Goal: Information Seeking & Learning: Learn about a topic

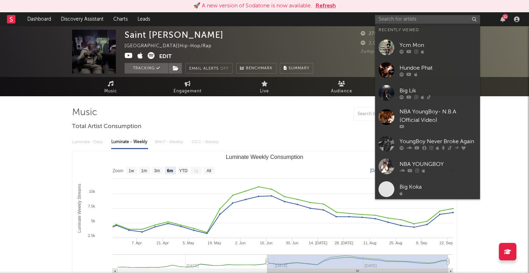
select select "6m"
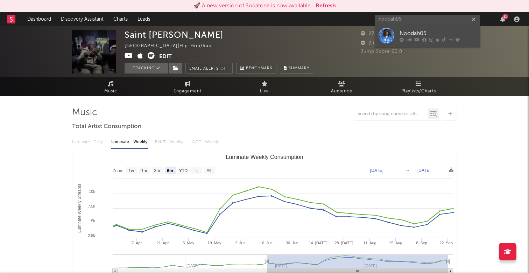
type input "noodah05"
click at [418, 34] on div "Noodah05" at bounding box center [437, 33] width 77 height 8
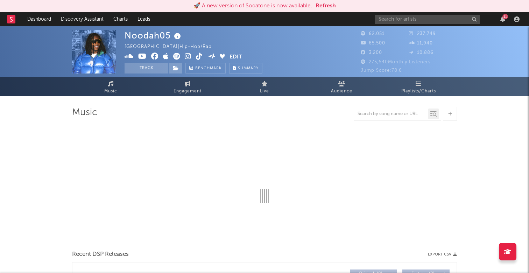
select select "6m"
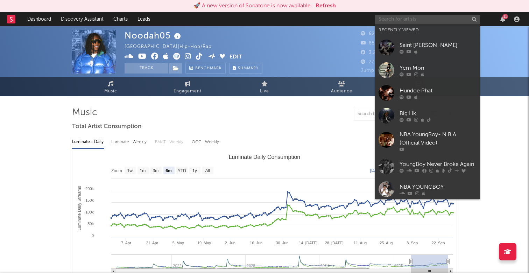
click at [444, 21] on input "text" at bounding box center [427, 19] width 105 height 9
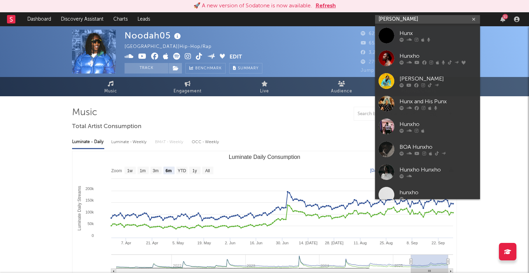
type input "[PERSON_NAME]"
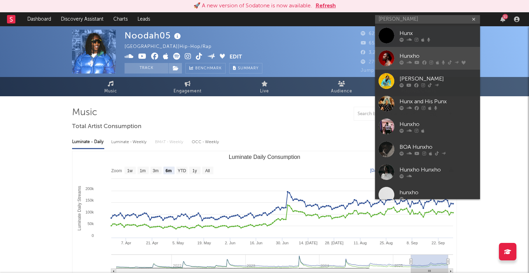
drag, startPoint x: 444, startPoint y: 20, endPoint x: 464, endPoint y: 61, distance: 45.1
click at [464, 61] on icon at bounding box center [463, 62] width 4 height 4
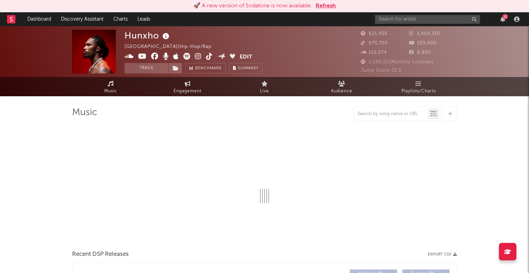
select select "6m"
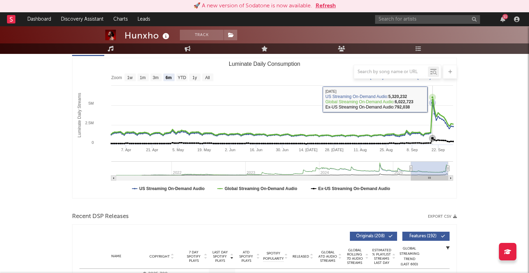
scroll to position [94, 0]
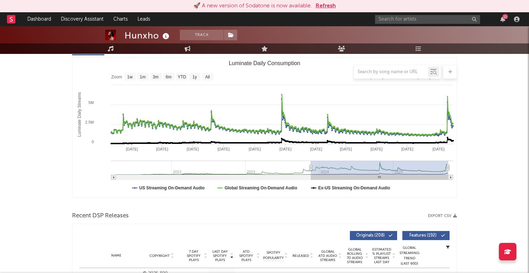
type input "[DATE]"
drag, startPoint x: 411, startPoint y: 168, endPoint x: 311, endPoint y: 170, distance: 99.4
click at [311, 170] on icon "Luminate Daily Consumption" at bounding box center [311, 167] width 3 height 5
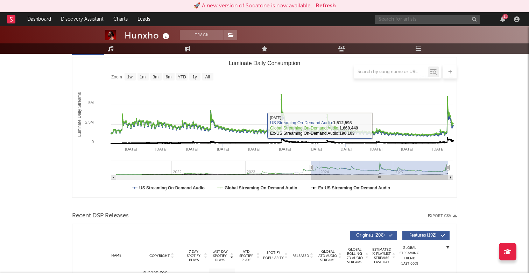
click at [442, 21] on input "text" at bounding box center [427, 19] width 105 height 9
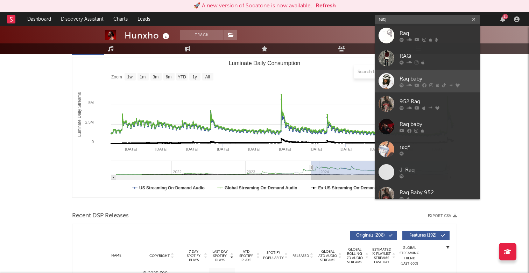
type input "raq"
click at [454, 79] on div "Raq baby" at bounding box center [437, 79] width 77 height 8
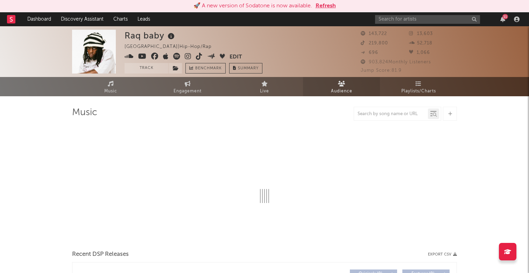
select select "6m"
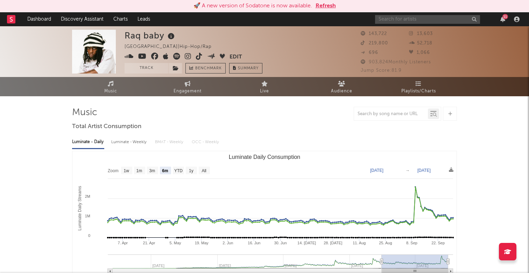
click at [384, 21] on input "text" at bounding box center [427, 19] width 105 height 9
click at [422, 20] on input "text" at bounding box center [427, 19] width 105 height 9
click at [417, 19] on input "[PERSON_NAME]" at bounding box center [427, 19] width 105 height 9
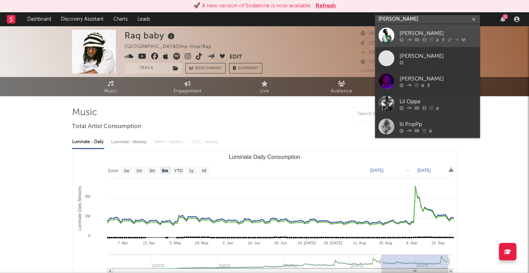
type input "[PERSON_NAME]"
click at [423, 30] on div "[PERSON_NAME]" at bounding box center [437, 33] width 77 height 8
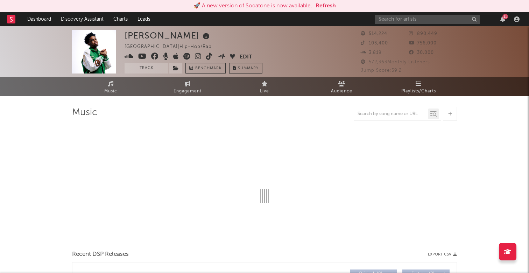
select select "6m"
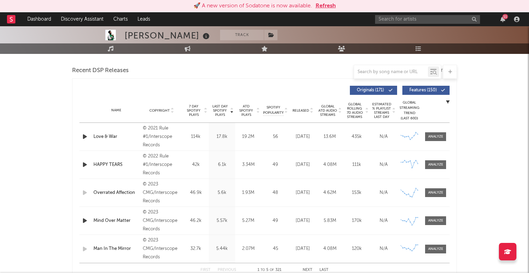
scroll to position [243, 0]
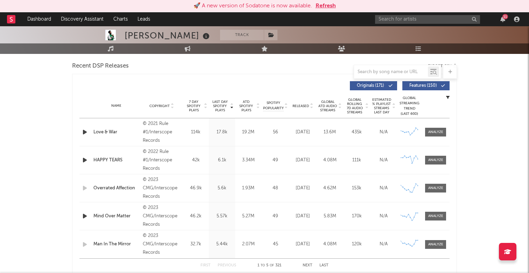
click at [86, 159] on icon "button" at bounding box center [84, 160] width 7 height 9
click at [399, 22] on input "text" at bounding box center [427, 19] width 105 height 9
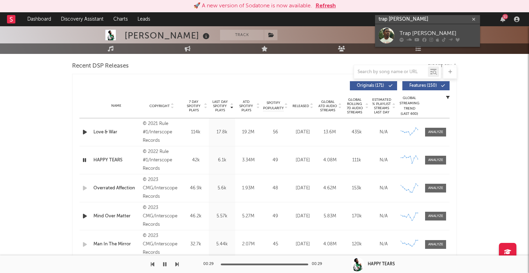
type input "trap [PERSON_NAME]"
click at [421, 30] on div "Trap [PERSON_NAME]" at bounding box center [437, 33] width 77 height 8
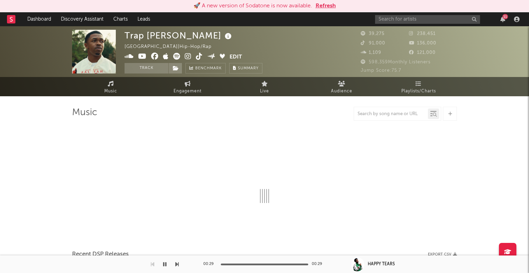
select select "6m"
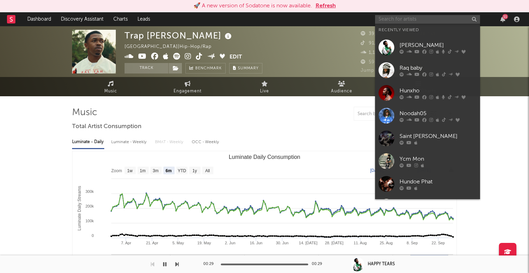
click at [405, 18] on input "text" at bounding box center [427, 19] width 105 height 9
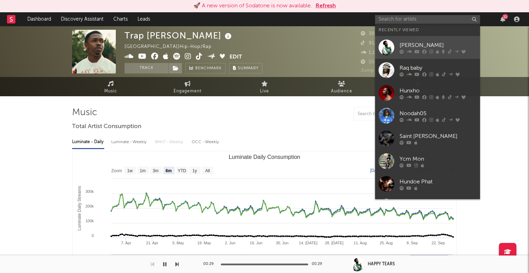
click at [432, 42] on div "[PERSON_NAME]" at bounding box center [437, 45] width 77 height 8
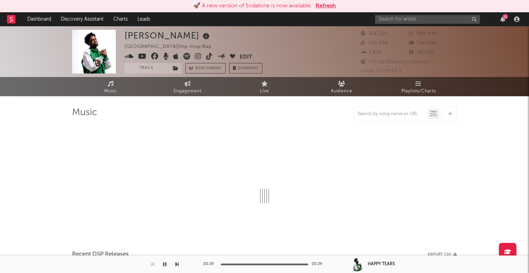
select select "6m"
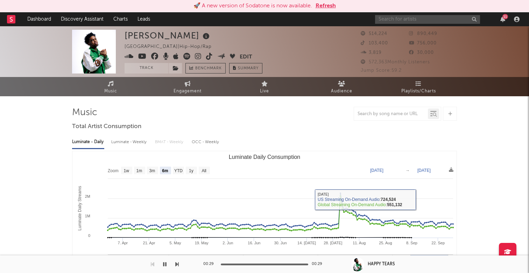
click at [428, 21] on input "text" at bounding box center [427, 19] width 105 height 9
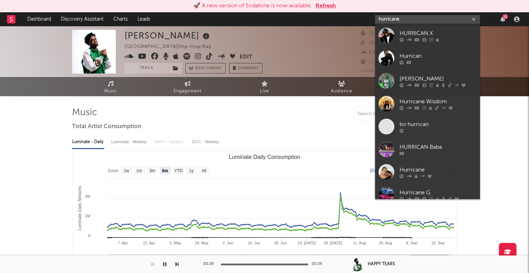
type input "hurricane"
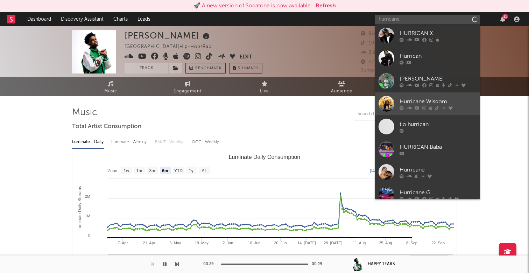
drag, startPoint x: 428, startPoint y: 21, endPoint x: 451, endPoint y: 99, distance: 81.7
click at [451, 99] on div "Hurricane Wisdom" at bounding box center [437, 101] width 77 height 8
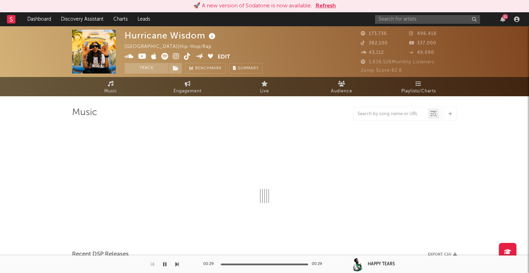
select select "6m"
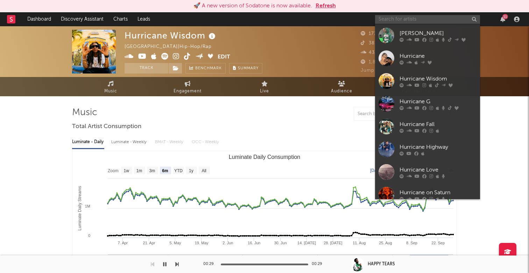
click at [422, 17] on input "text" at bounding box center [427, 19] width 105 height 9
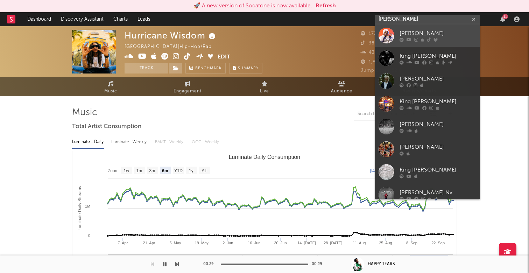
type input "[PERSON_NAME]"
click at [450, 30] on div "[PERSON_NAME]" at bounding box center [437, 33] width 77 height 8
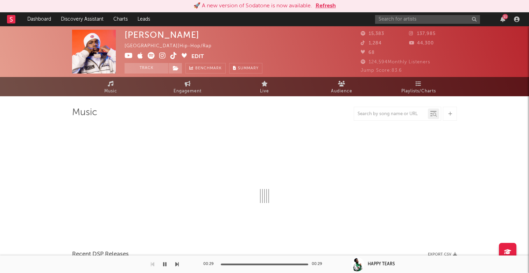
select select "6m"
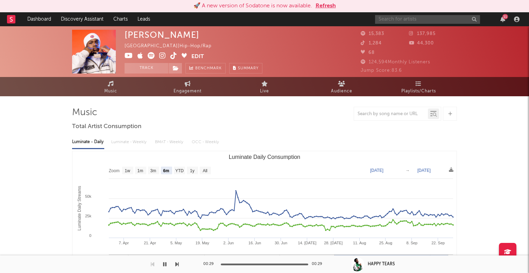
click at [418, 23] on input "text" at bounding box center [427, 19] width 105 height 9
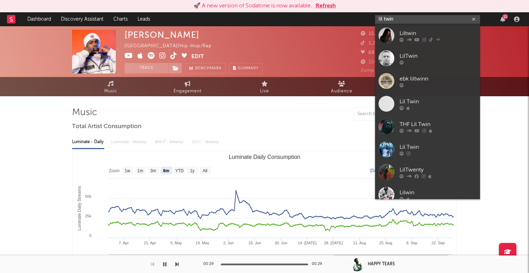
type input "lil twin"
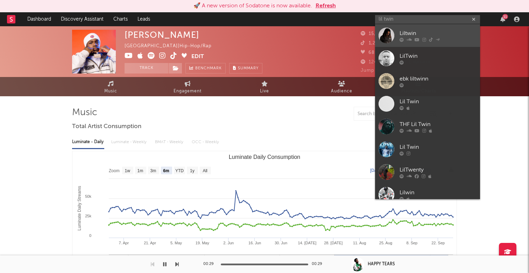
drag, startPoint x: 418, startPoint y: 23, endPoint x: 456, endPoint y: 38, distance: 41.0
click at [456, 38] on div at bounding box center [437, 39] width 77 height 4
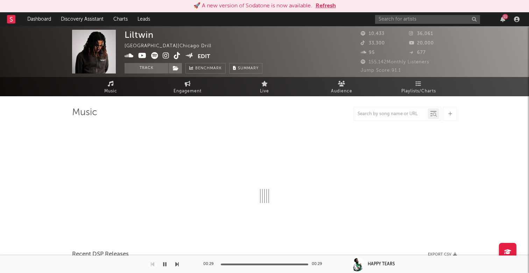
select select "6m"
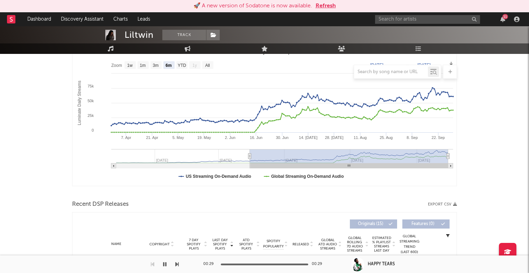
scroll to position [104, 0]
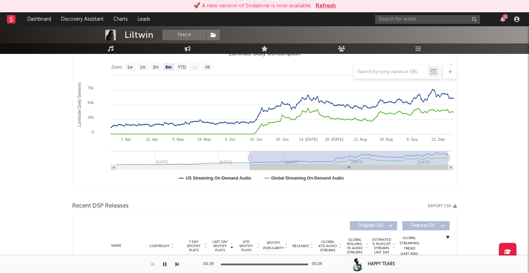
click at [505, 18] on div "11" at bounding box center [505, 16] width 6 height 5
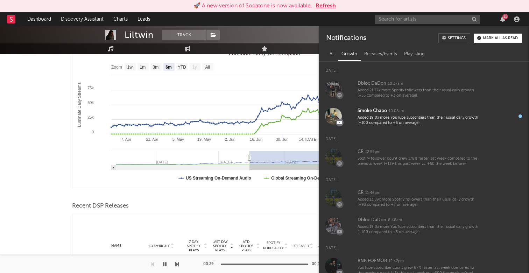
click at [300, 19] on nav "Dashboard Discovery Assistant Charts Leads 11" at bounding box center [264, 19] width 529 height 14
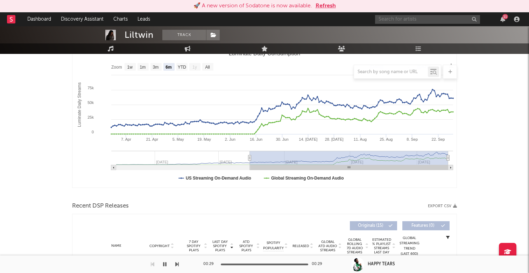
click at [389, 15] on input "text" at bounding box center [427, 19] width 105 height 9
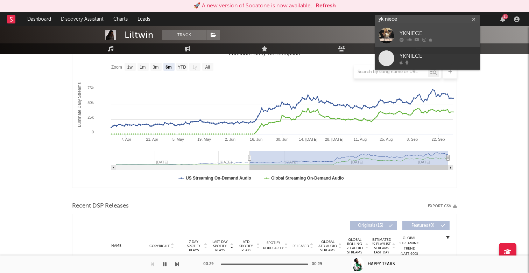
type input "yk niece"
click at [424, 33] on div "YKNIECE" at bounding box center [437, 33] width 77 height 8
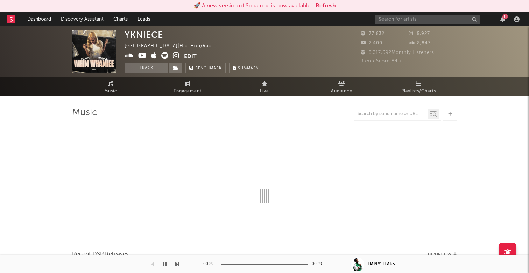
select select "1w"
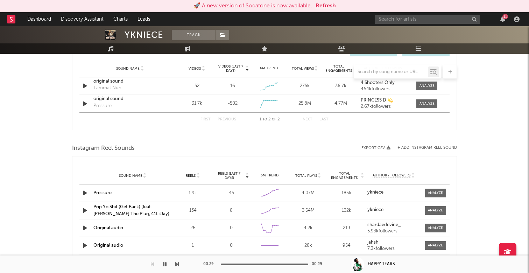
scroll to position [514, 0]
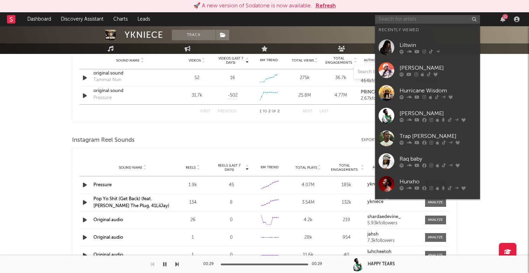
click at [422, 21] on input "text" at bounding box center [427, 19] width 105 height 9
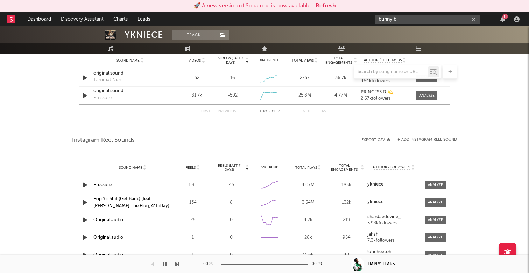
click at [392, 19] on input "bunny b" at bounding box center [427, 19] width 105 height 9
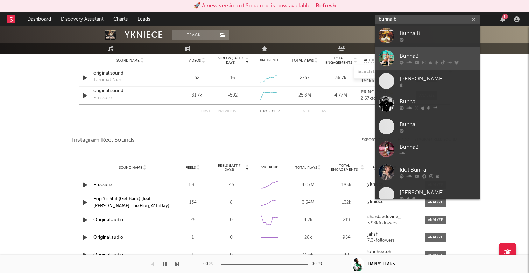
type input "bunna b"
click at [423, 50] on link "BunnaB" at bounding box center [427, 58] width 105 height 23
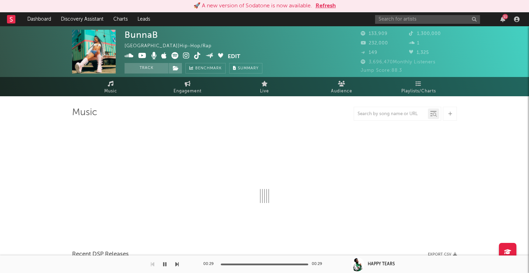
select select "6m"
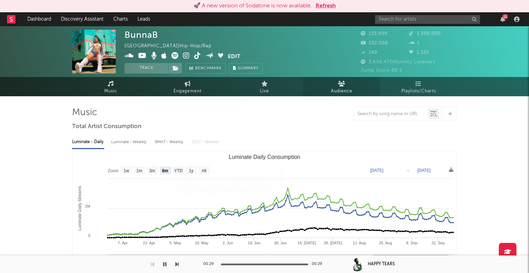
click at [350, 78] on link "Audience" at bounding box center [341, 86] width 77 height 19
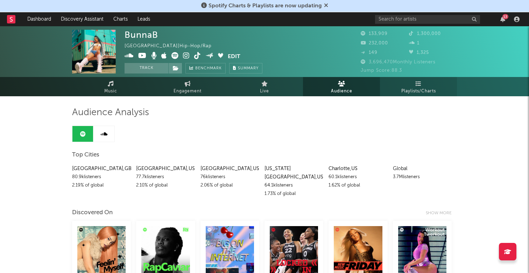
click at [409, 84] on link "Playlists/Charts" at bounding box center [418, 86] width 77 height 19
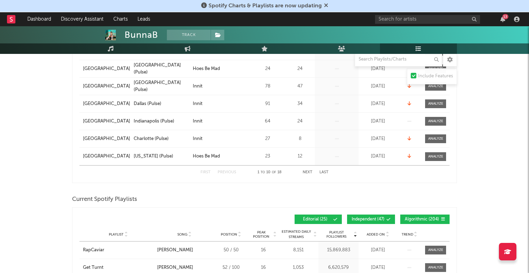
scroll to position [153, 0]
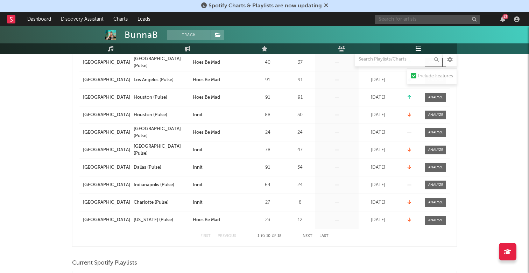
click at [399, 19] on input "text" at bounding box center [427, 19] width 105 height 9
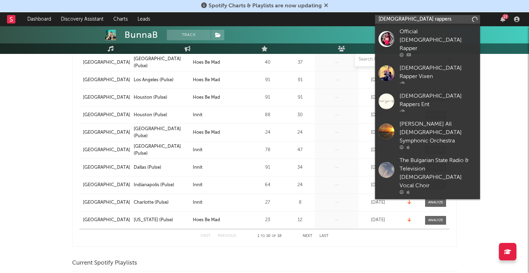
type input "female rappers"
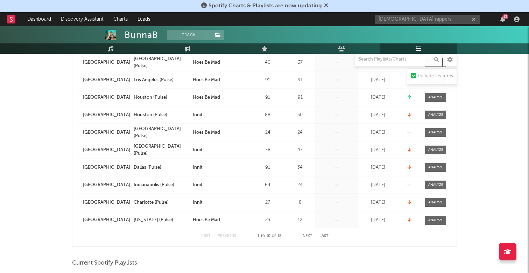
drag, startPoint x: 425, startPoint y: 13, endPoint x: 322, endPoint y: 24, distance: 103.1
click at [323, 24] on nav "Dashboard Discovery Assistant Charts Leads female rappers 13" at bounding box center [264, 19] width 529 height 14
click at [71, 22] on link "Discovery Assistant" at bounding box center [82, 19] width 52 height 14
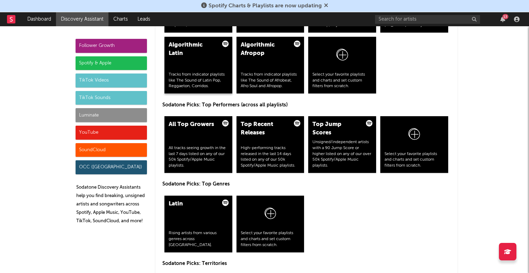
scroll to position [1008, 0]
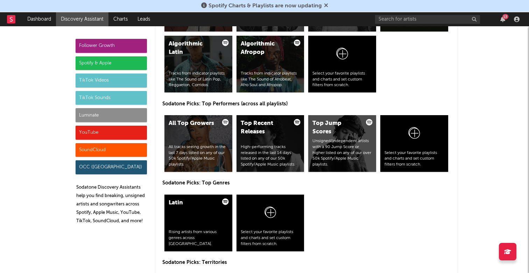
click at [107, 99] on div "TikTok Sounds" at bounding box center [111, 98] width 71 height 14
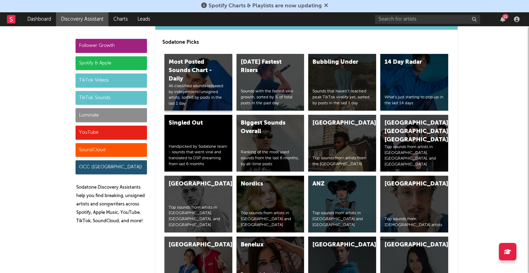
scroll to position [2329, 0]
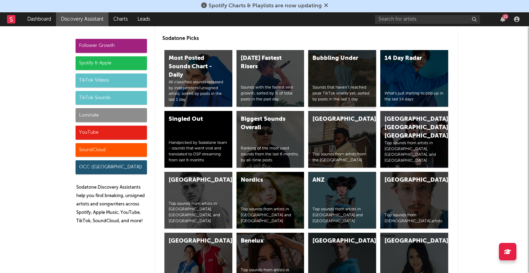
click at [350, 54] on div "Bubbling Under" at bounding box center [336, 58] width 48 height 8
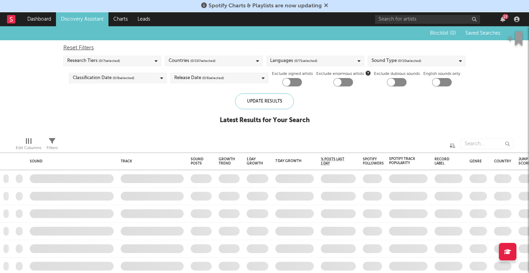
checkbox input "true"
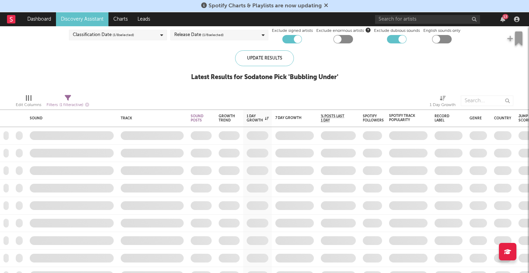
click at [294, 38] on div at bounding box center [298, 39] width 8 height 8
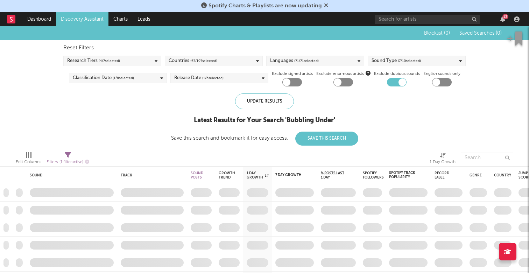
checkbox input "true"
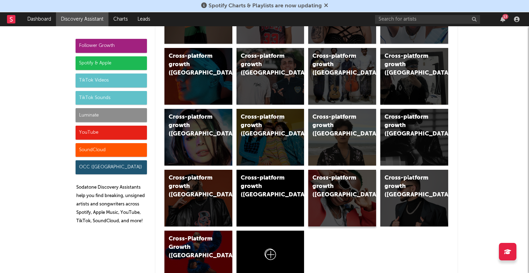
scroll to position [388, 0]
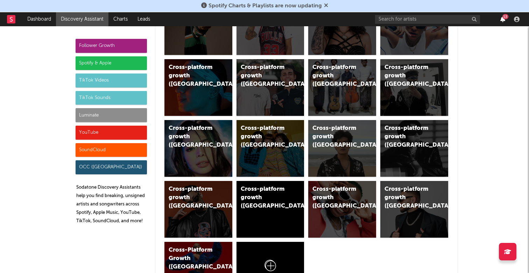
click at [503, 21] on icon "button" at bounding box center [502, 19] width 5 height 6
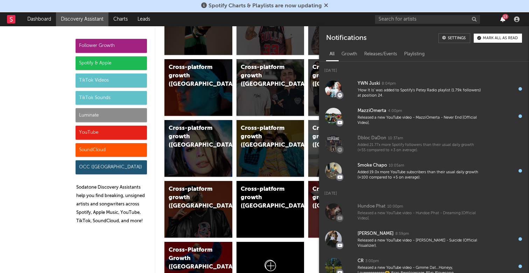
click at [503, 19] on icon "button" at bounding box center [502, 19] width 5 height 6
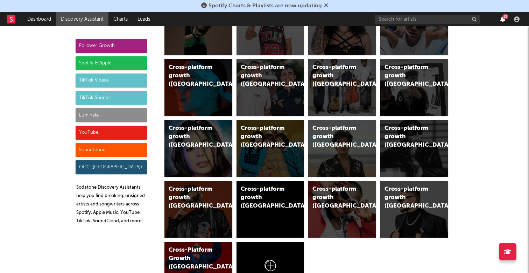
click at [503, 19] on icon "button" at bounding box center [502, 19] width 5 height 6
click at [484, 22] on div "13" at bounding box center [448, 19] width 147 height 14
click at [501, 20] on icon "button" at bounding box center [502, 19] width 5 height 6
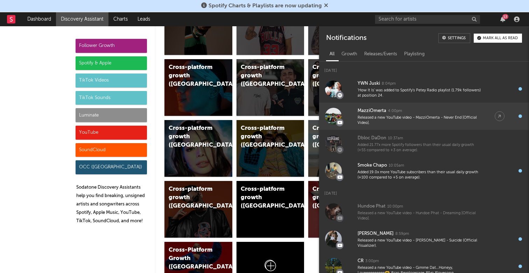
click at [406, 117] on div "Released a new YouTube video - MazziOmerta - Never End [Official Video]." at bounding box center [419, 120] width 123 height 11
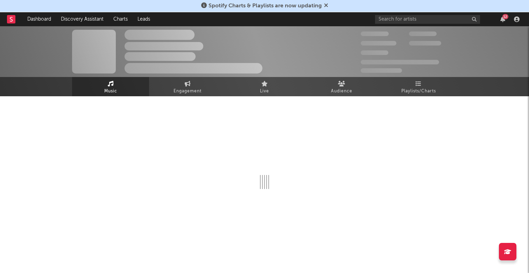
select select "6m"
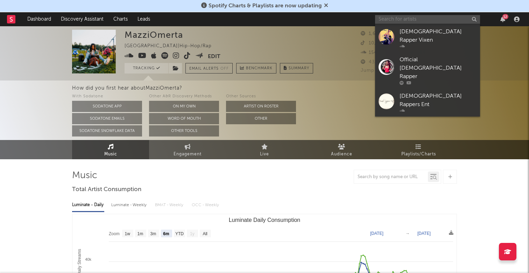
click at [420, 22] on input "text" at bounding box center [427, 19] width 105 height 9
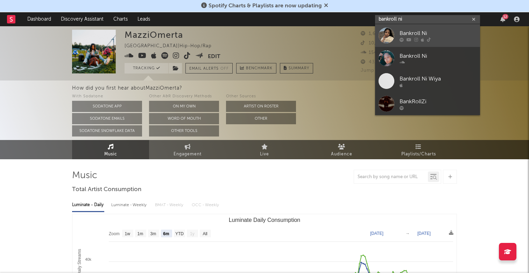
type input "bankroll ni"
click at [430, 40] on div at bounding box center [437, 39] width 77 height 4
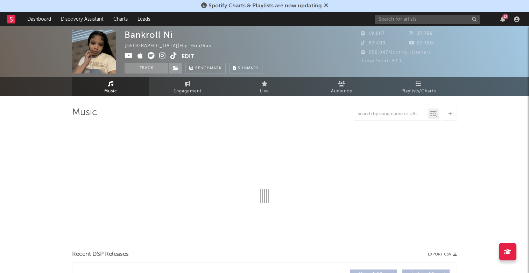
select select "1w"
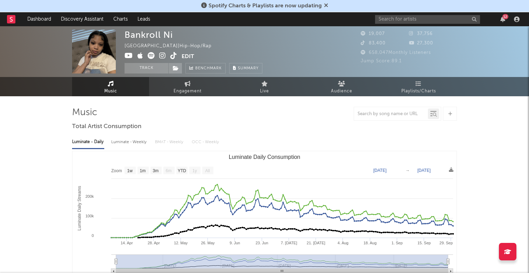
click at [415, 12] on div "Spotify Charts & Playlists are now updating" at bounding box center [264, 6] width 529 height 12
click at [415, 14] on div "12" at bounding box center [448, 19] width 147 height 14
click at [412, 20] on input "text" at bounding box center [427, 19] width 105 height 9
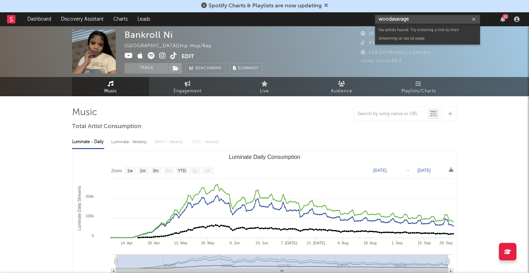
type input "woodasavage"
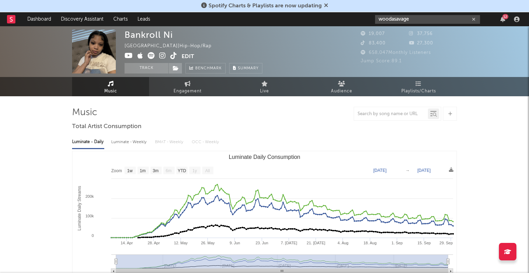
click at [473, 18] on icon "button" at bounding box center [473, 19] width 3 height 5
click at [380, 18] on input "therealmeladee" at bounding box center [427, 19] width 105 height 9
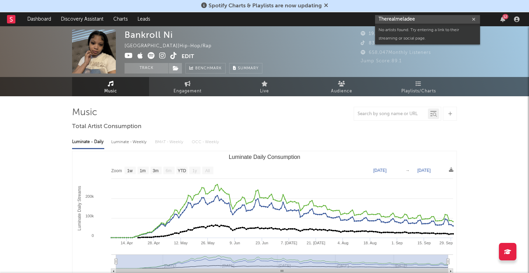
click at [425, 20] on input "Therealmeladee" at bounding box center [427, 19] width 105 height 9
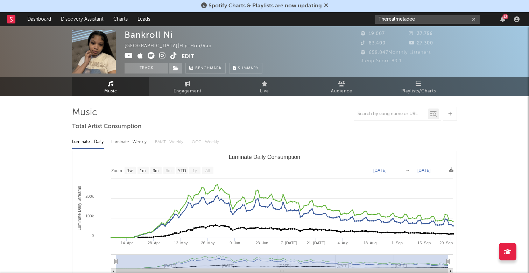
drag, startPoint x: 400, startPoint y: 17, endPoint x: 338, endPoint y: 17, distance: 61.9
click at [338, 17] on nav "Dashboard Discovery Assistant Charts Leads Therealmeladee 12" at bounding box center [264, 19] width 529 height 14
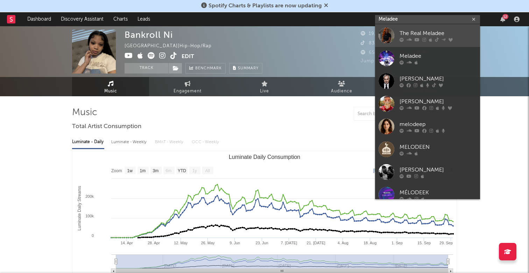
type input "Meladee"
click at [446, 30] on div "The Real Meladee" at bounding box center [437, 33] width 77 height 8
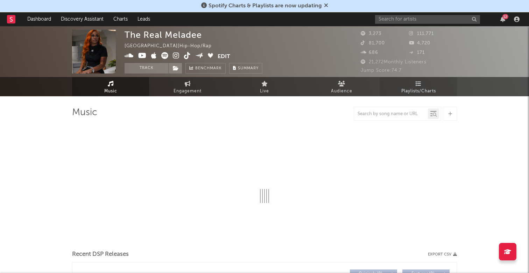
select select "6m"
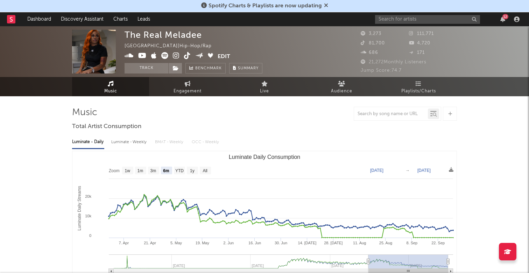
click at [506, 21] on div "12" at bounding box center [502, 19] width 10 height 6
click at [503, 20] on icon "button" at bounding box center [502, 19] width 5 height 6
click at [467, 5] on div "Spotify Charts & Playlists are now updating" at bounding box center [264, 6] width 529 height 12
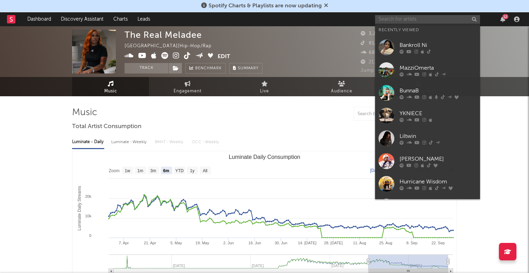
click at [422, 23] on input "text" at bounding box center [427, 19] width 105 height 9
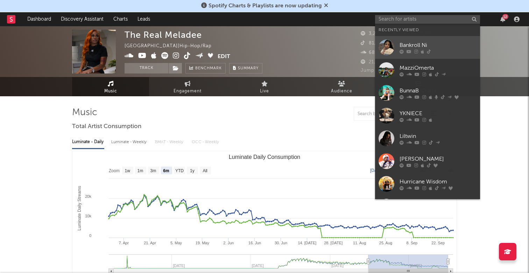
click at [456, 50] on div at bounding box center [437, 51] width 77 height 4
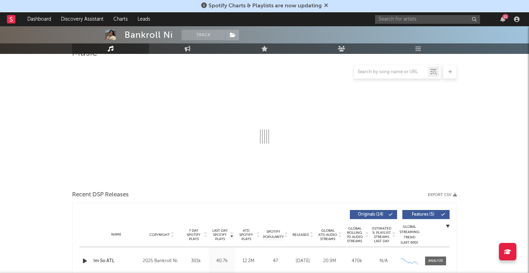
scroll to position [66, 0]
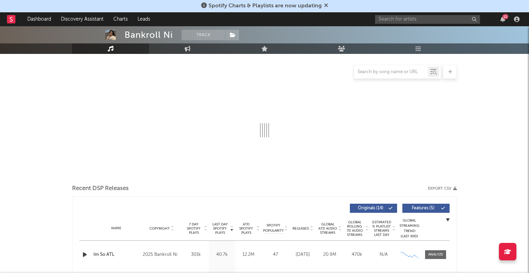
select select "1w"
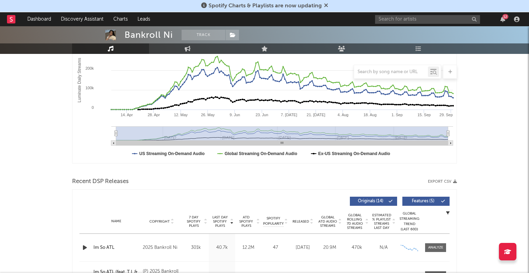
scroll to position [126, 0]
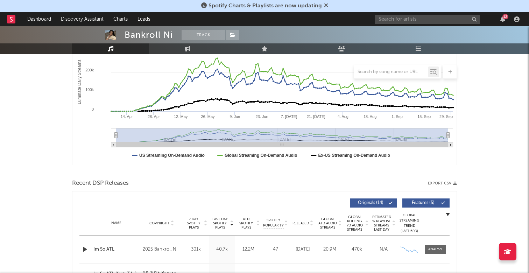
click at [506, 17] on div "12" at bounding box center [505, 16] width 6 height 5
click at [339, 22] on nav "Dashboard Discovery Assistant Charts Leads 12" at bounding box center [264, 19] width 529 height 14
